Goal: Contribute content: Add original content to the website for others to see

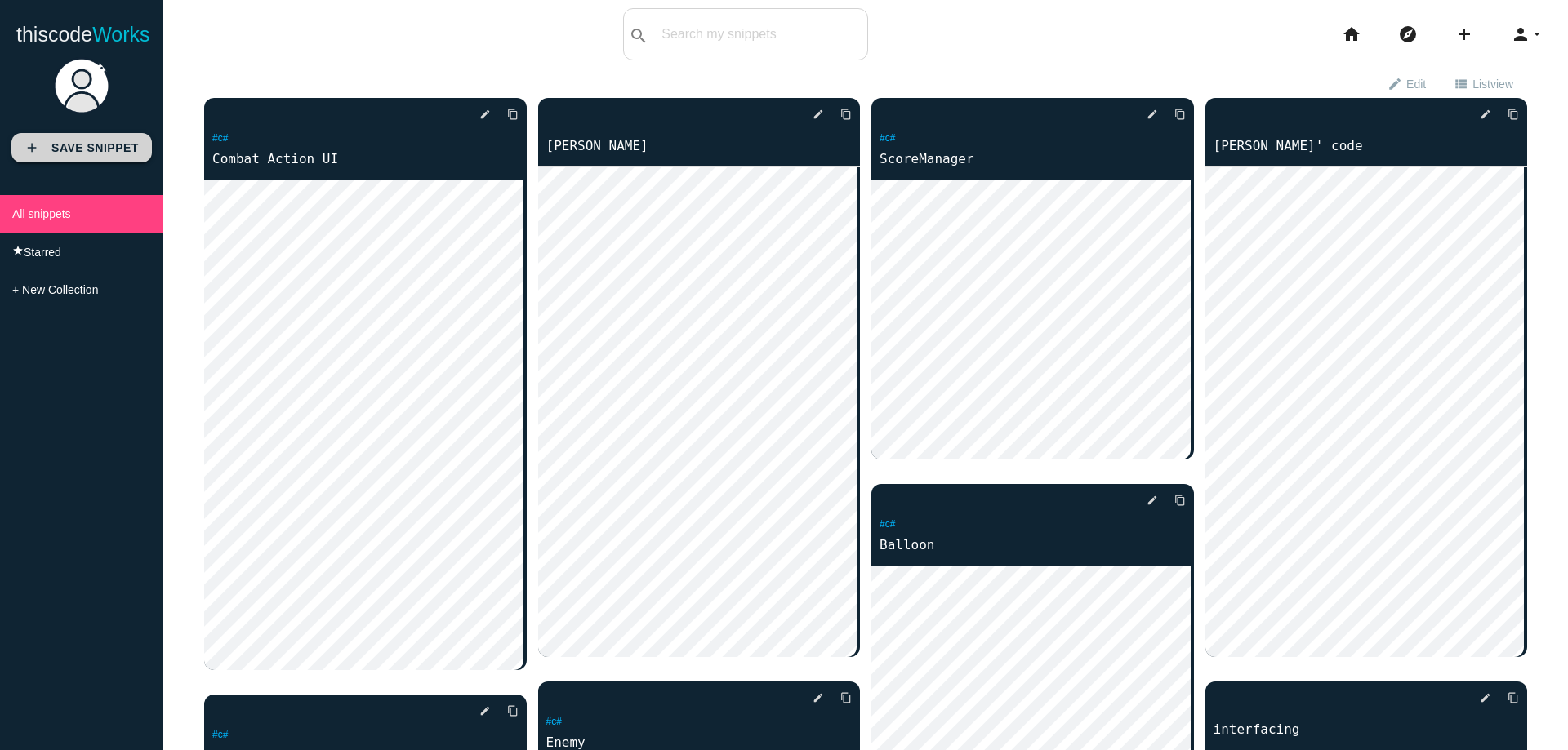
click at [90, 147] on b "Save Snippet" at bounding box center [95, 148] width 88 height 13
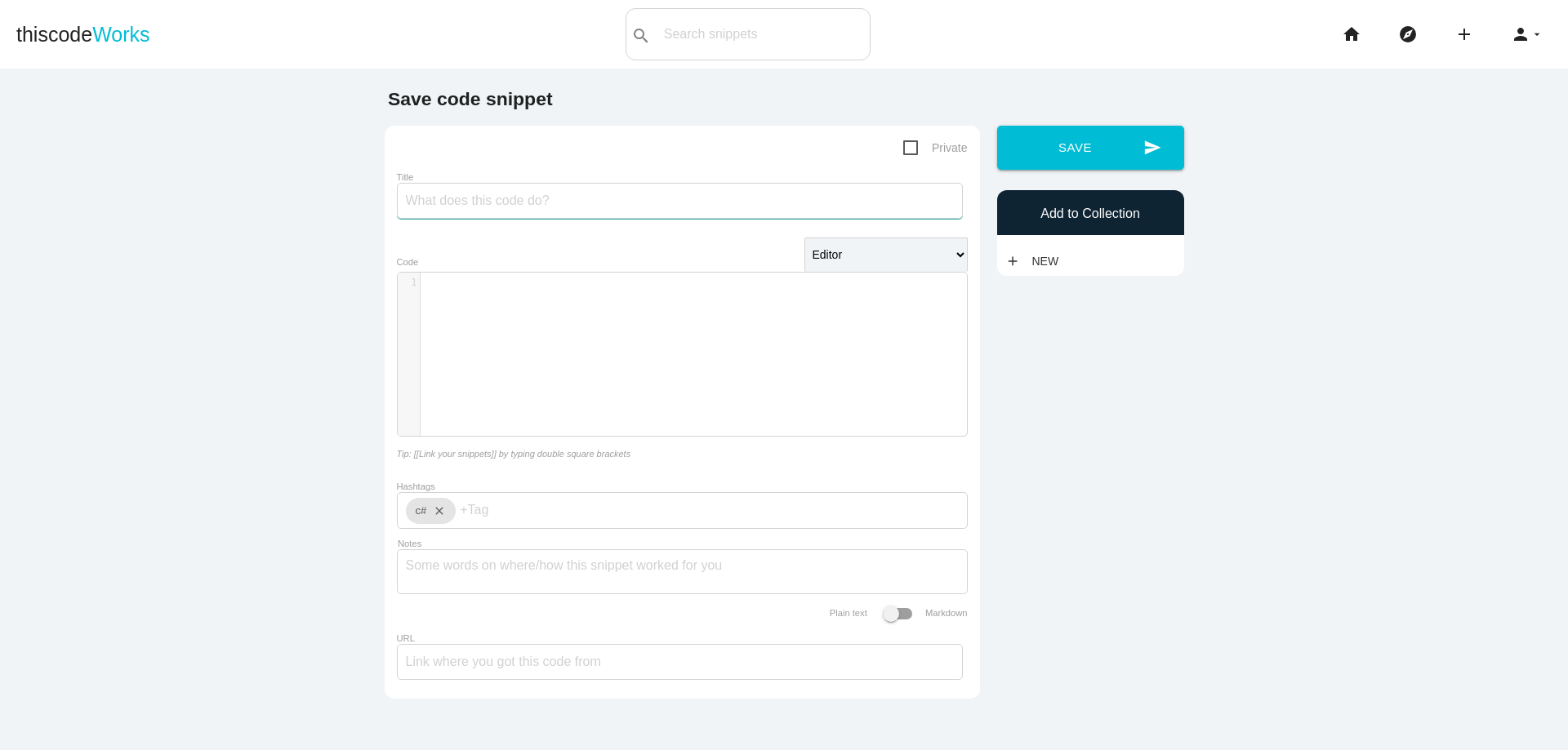
click at [499, 202] on input "Title" at bounding box center [680, 201] width 566 height 36
type input "BME280"
click at [512, 306] on div "​ x 1 ​" at bounding box center [694, 366] width 594 height 188
type textarea "​"
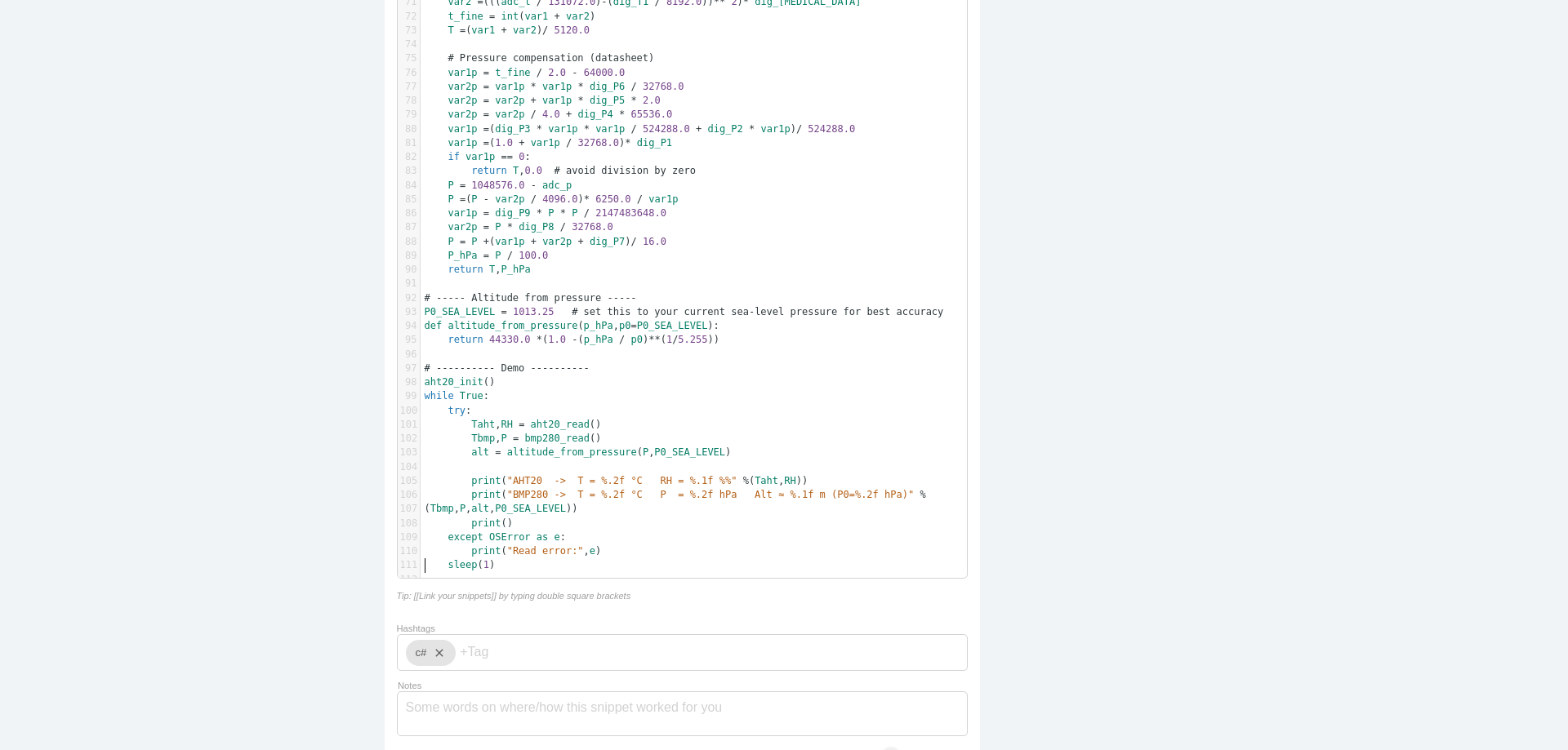
scroll to position [1478, 0]
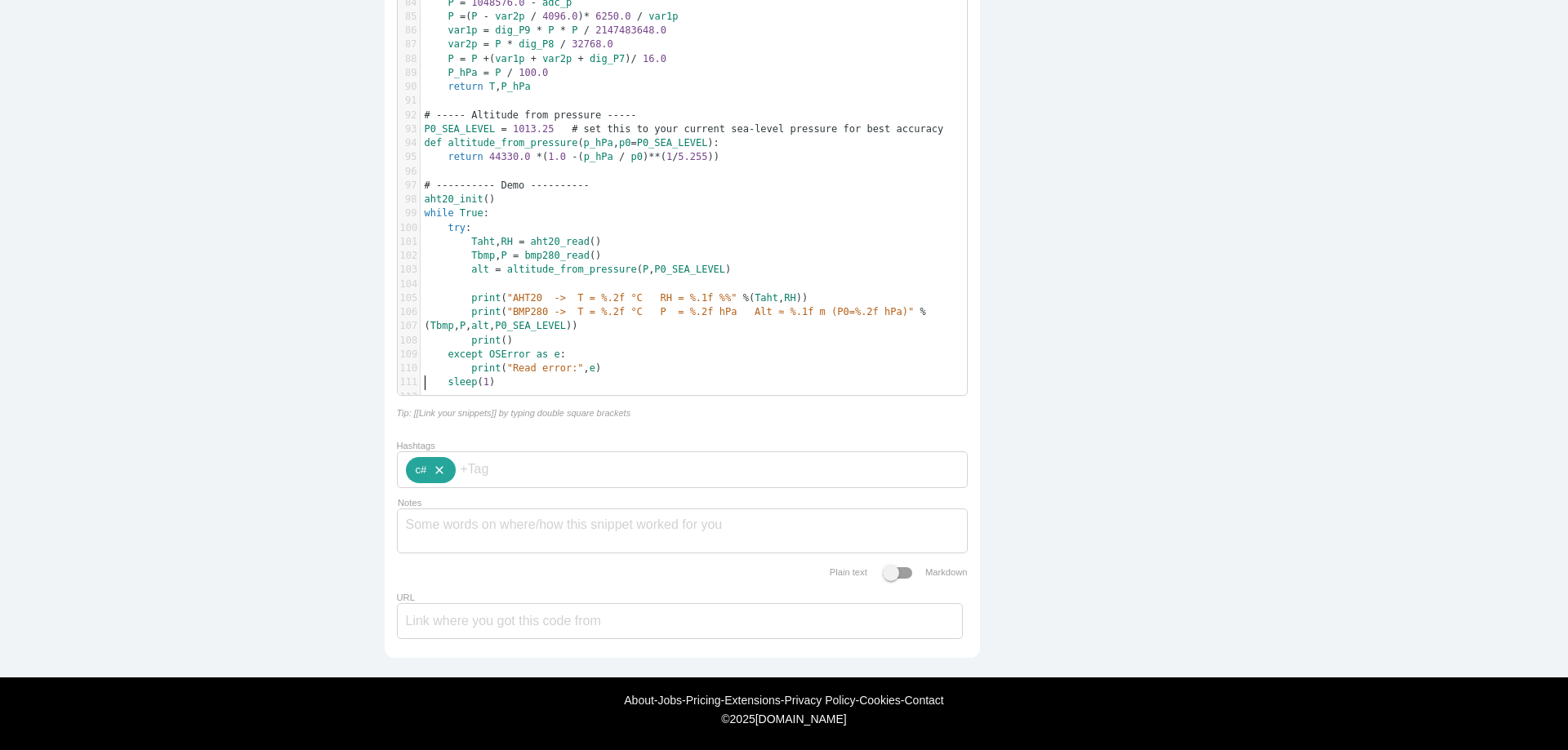
click at [435, 463] on icon "close" at bounding box center [436, 470] width 20 height 26
click at [446, 502] on span "py thon" at bounding box center [454, 507] width 98 height 41
type input "python"
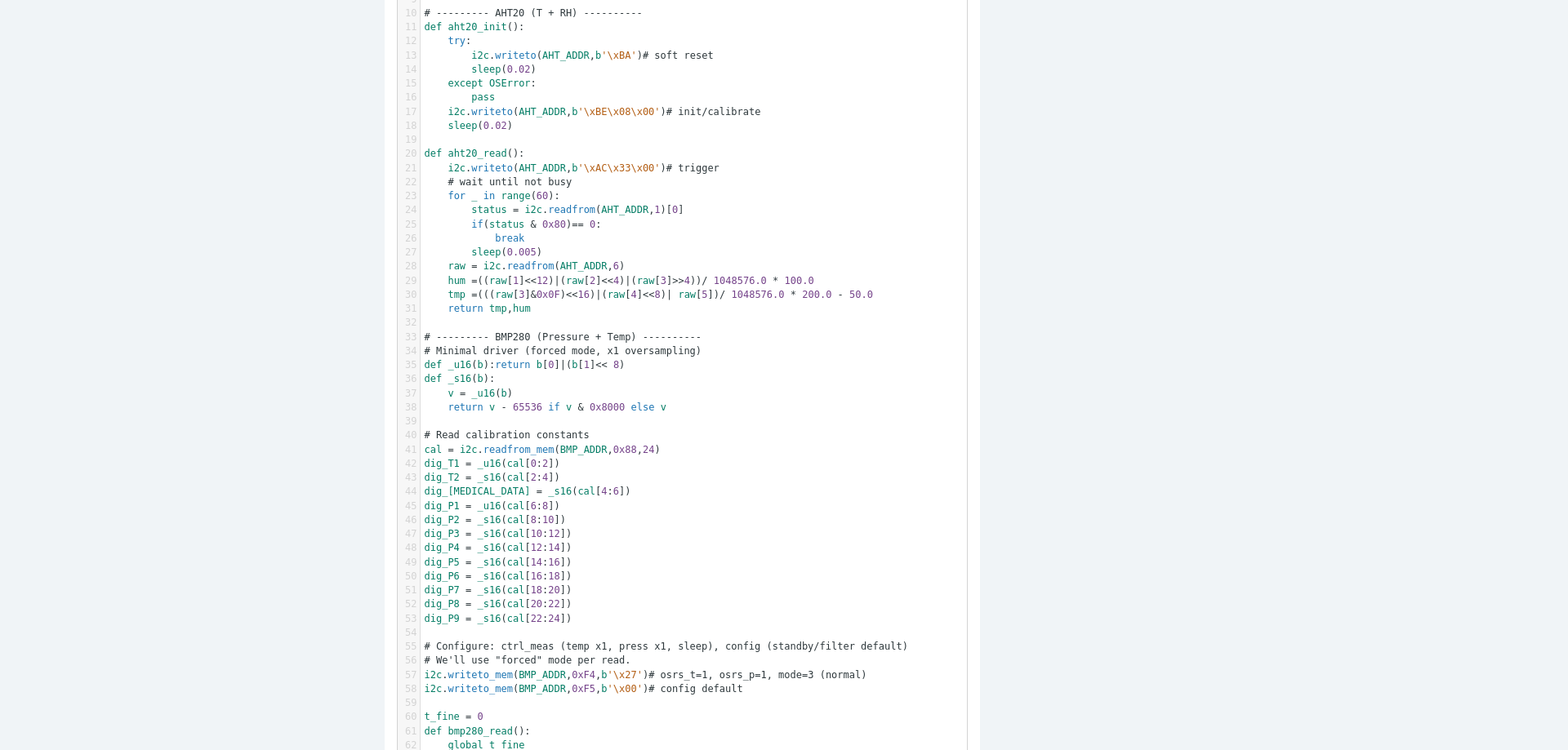
scroll to position [0, 0]
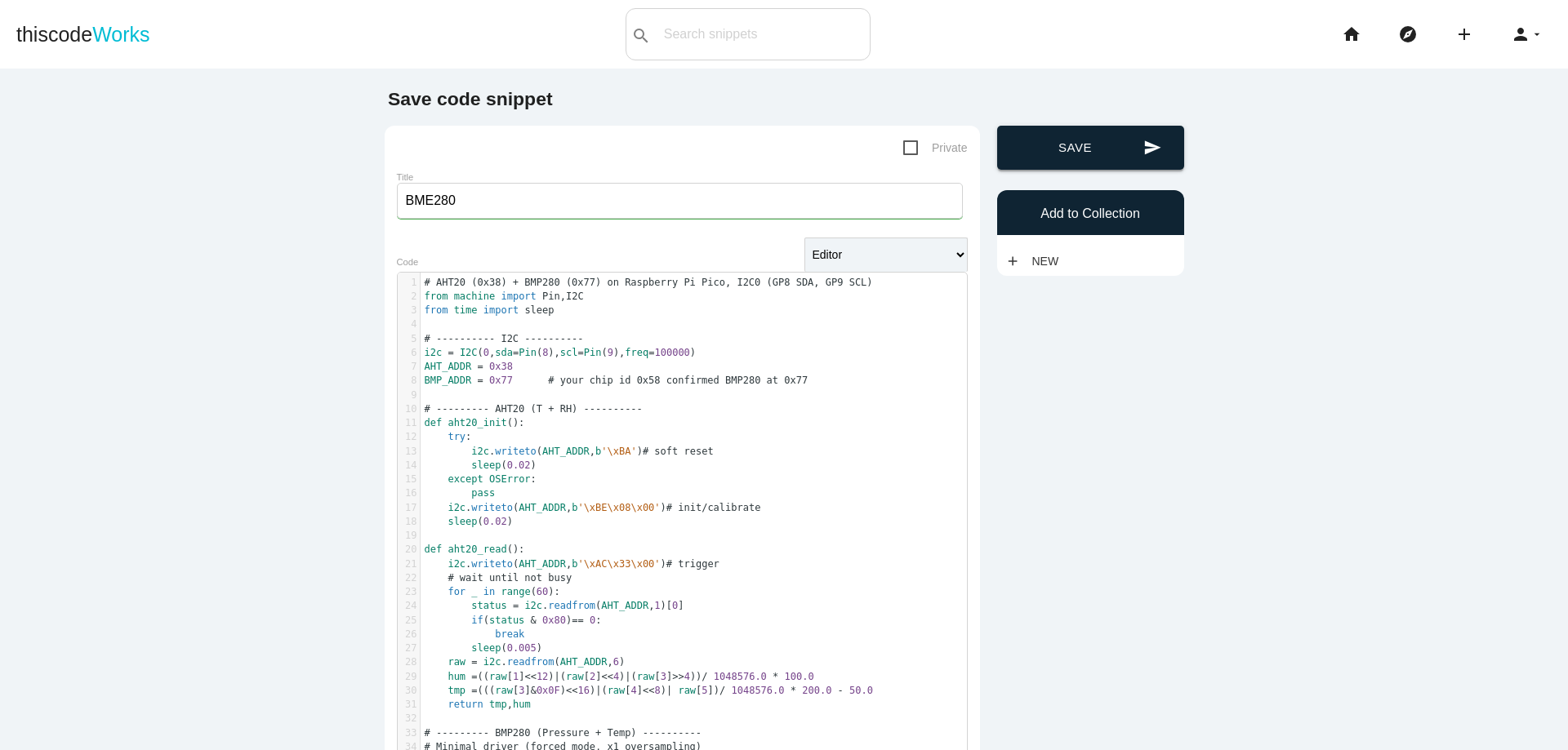
click at [1048, 151] on button "send Save" at bounding box center [1090, 147] width 187 height 44
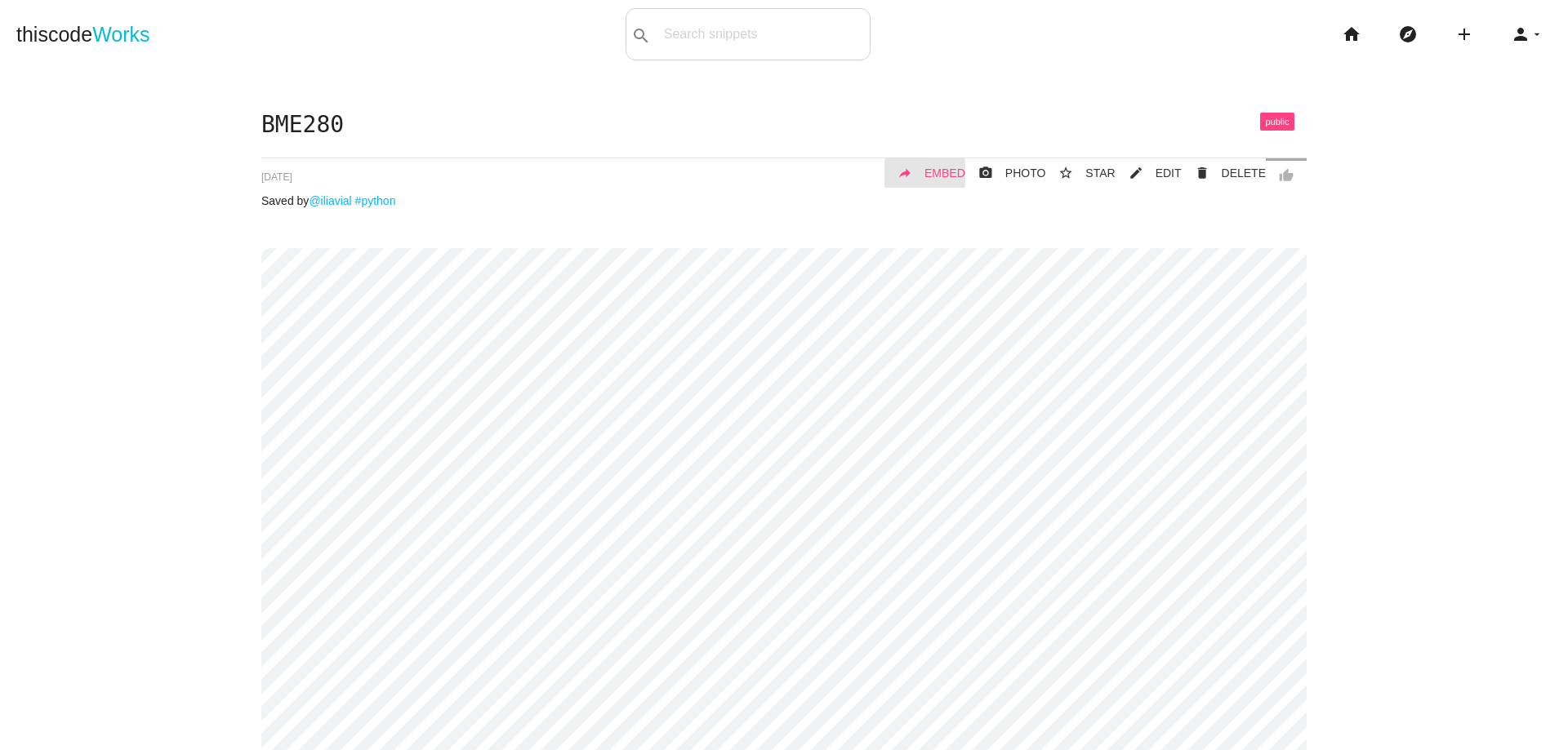
click at [945, 167] on span "EMBED" at bounding box center [945, 173] width 41 height 13
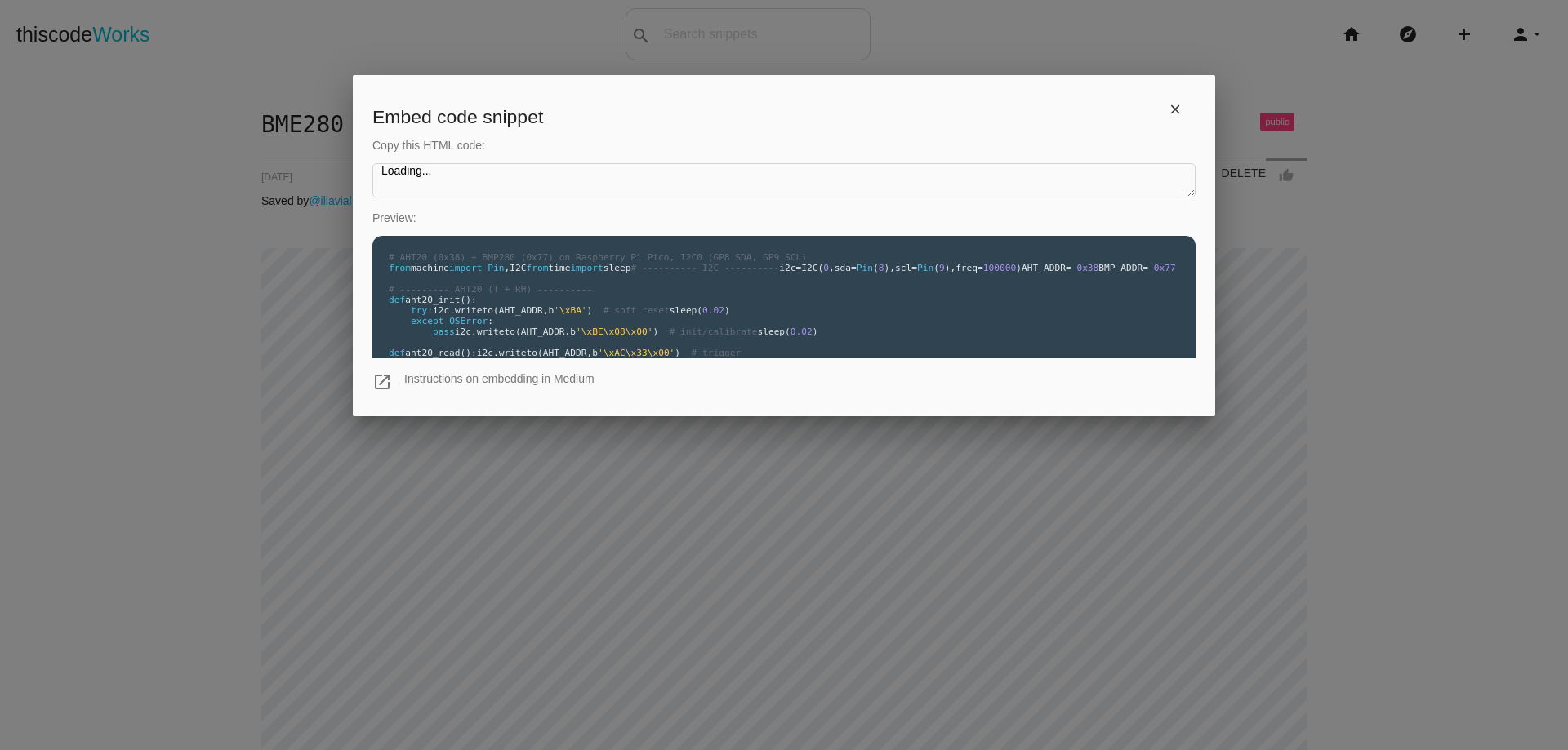
type textarea "<iframe src="https://www.thiscodeworks.com/embed/68e75c13cafefb001491e082" styl…"
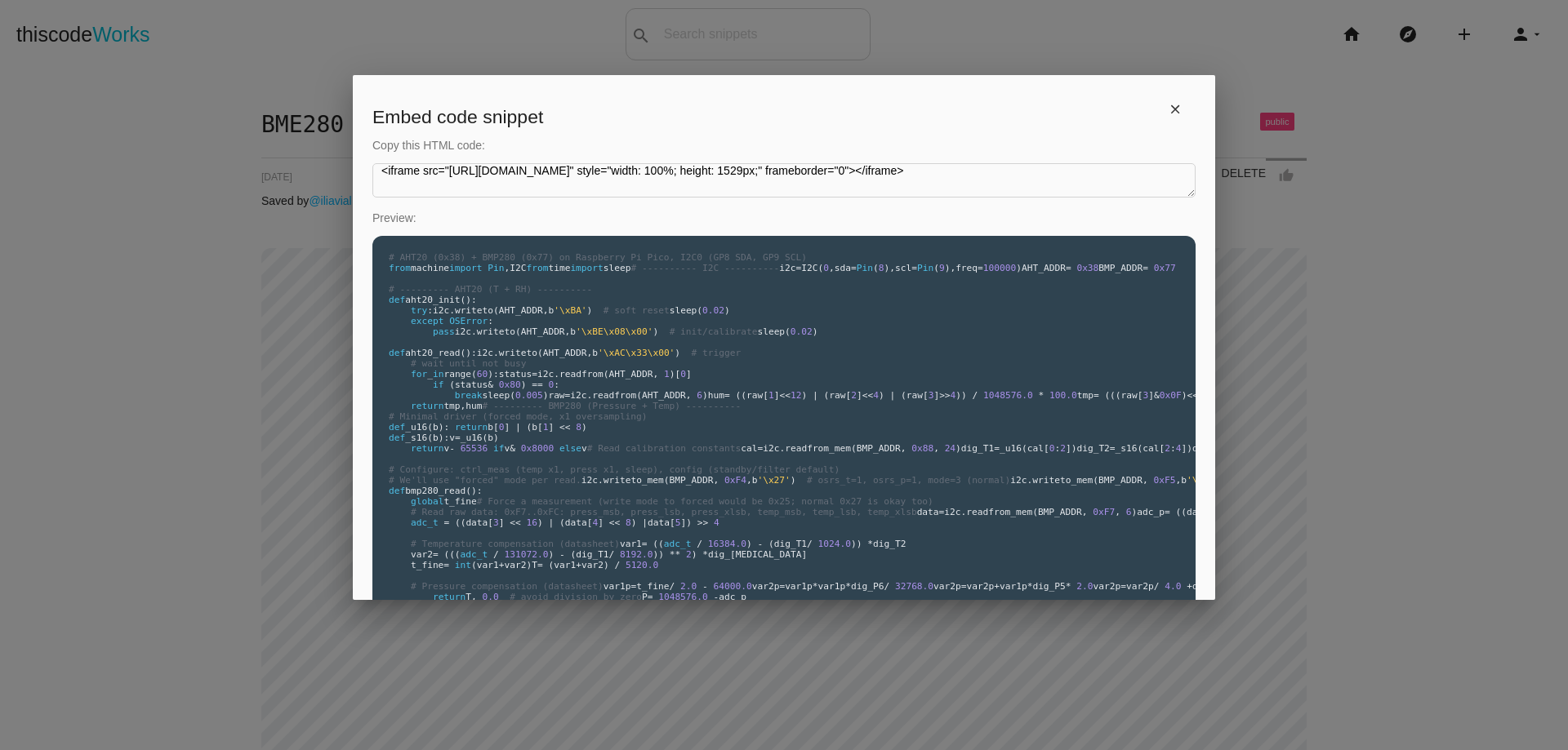
click at [951, 169] on textarea "Loading..." at bounding box center [784, 180] width 823 height 34
